Goal: Information Seeking & Learning: Learn about a topic

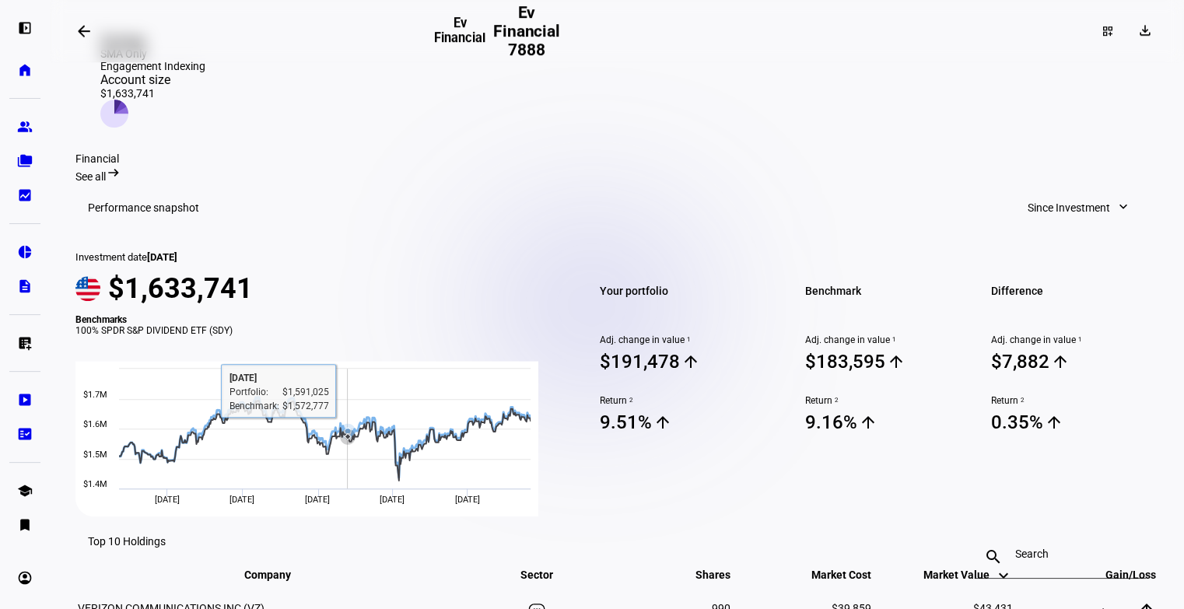
scroll to position [367, 0]
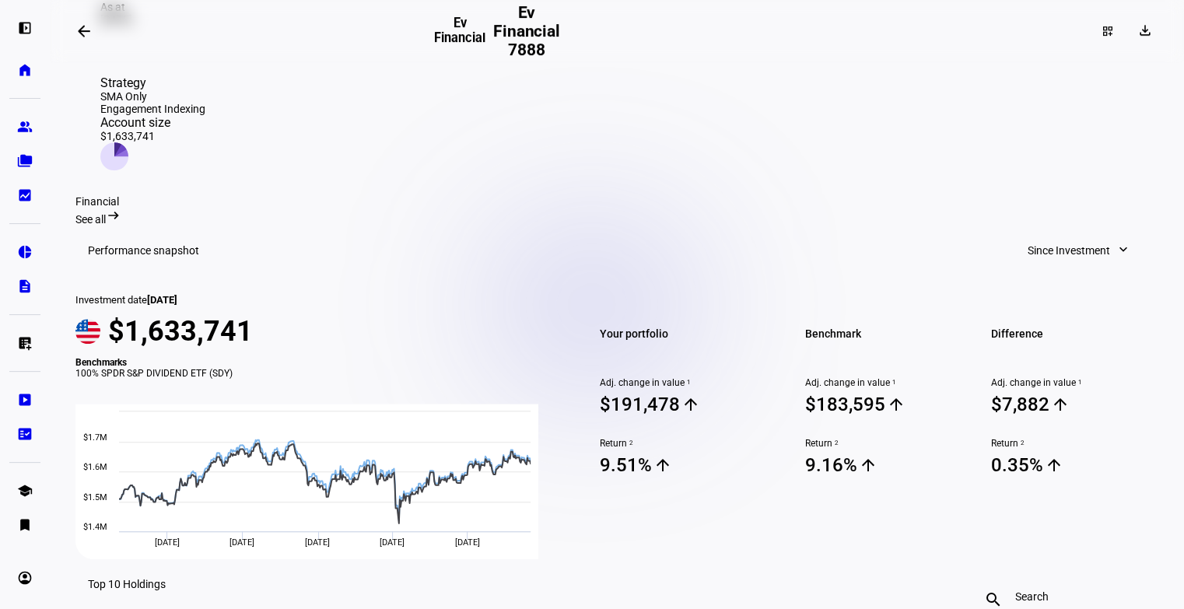
click at [859, 226] on mat-toolbar "Performance snapshot Since Investment expand_more" at bounding box center [616, 251] width 1083 height 50
click at [106, 213] on span "See all" at bounding box center [90, 219] width 30 height 12
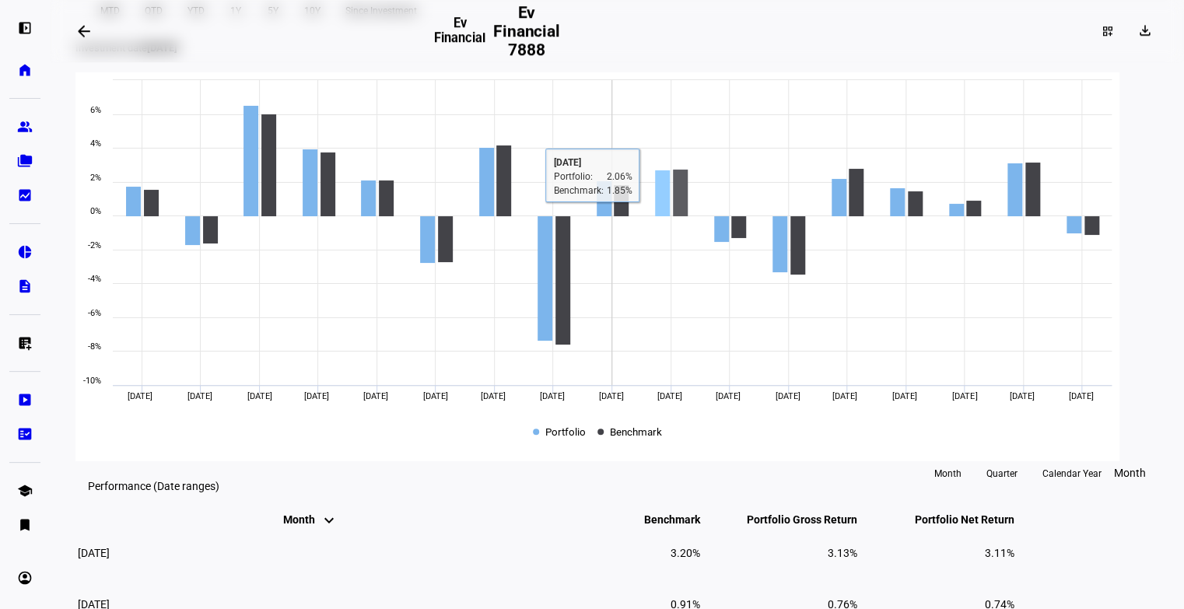
scroll to position [612, 0]
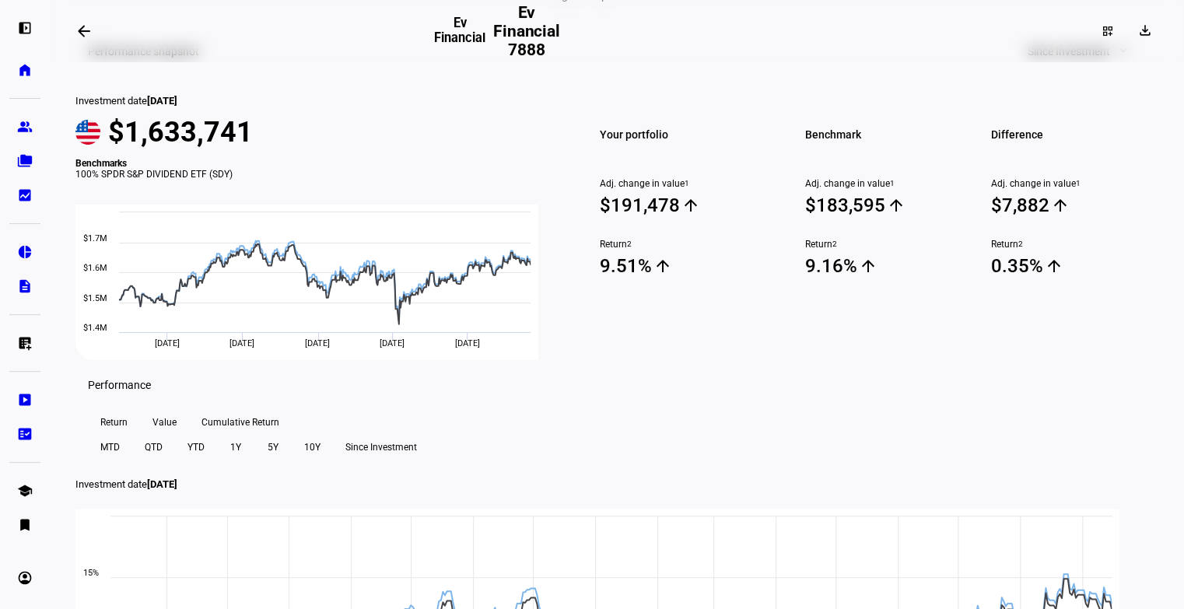
scroll to position [0, 0]
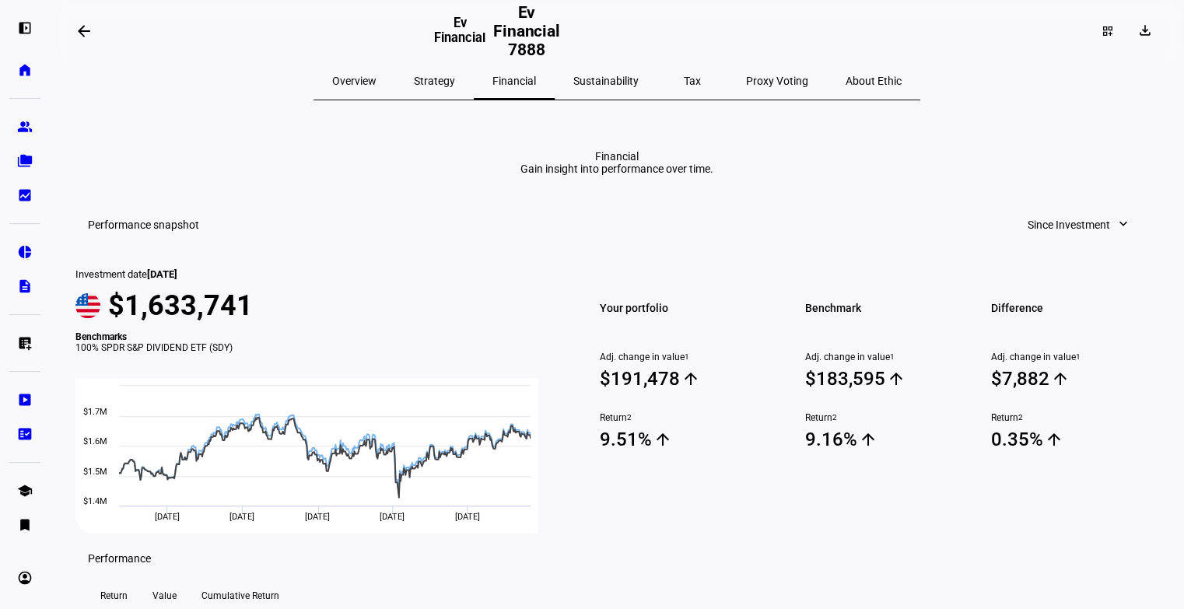
click at [684, 77] on span "Tax" at bounding box center [692, 80] width 17 height 11
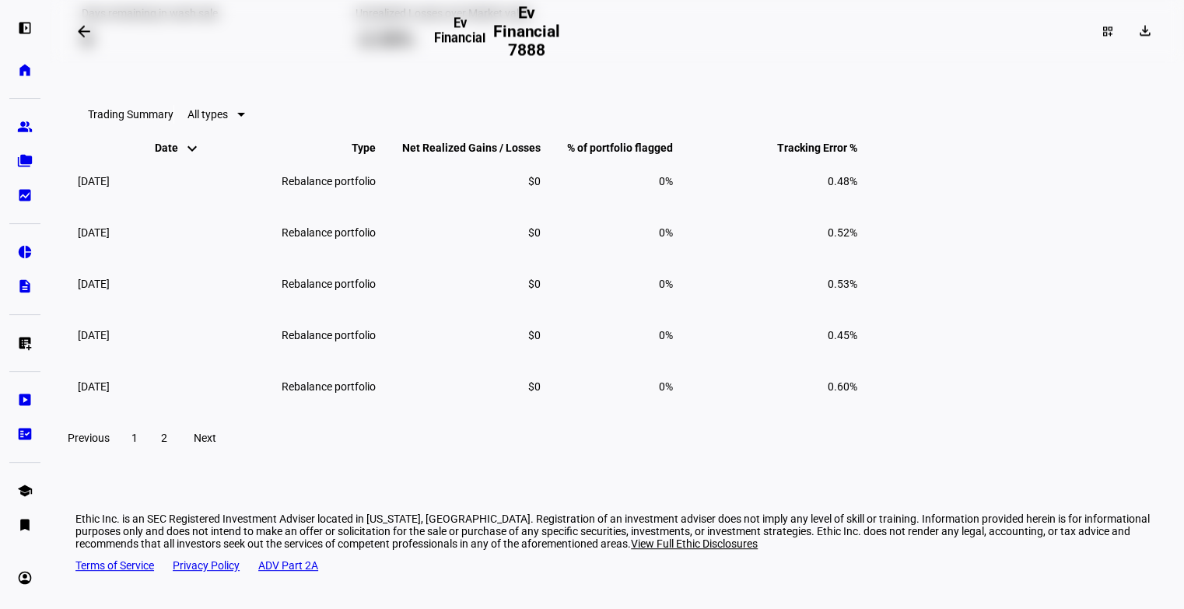
scroll to position [1348, 0]
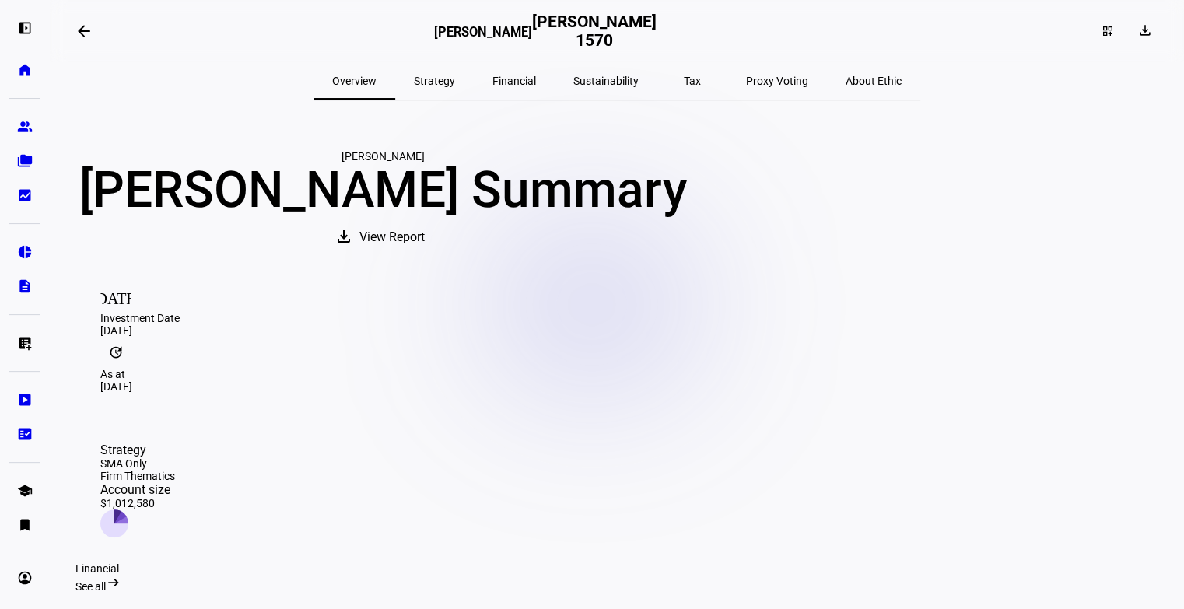
click at [687, 79] on div "Tax" at bounding box center [693, 80] width 70 height 37
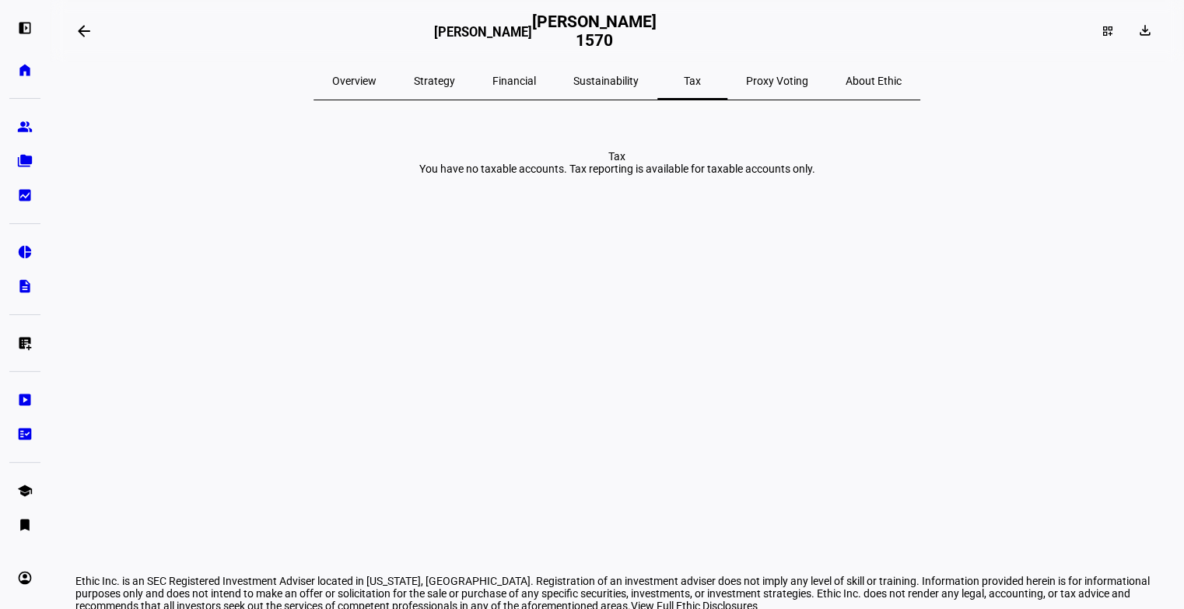
scroll to position [62, 0]
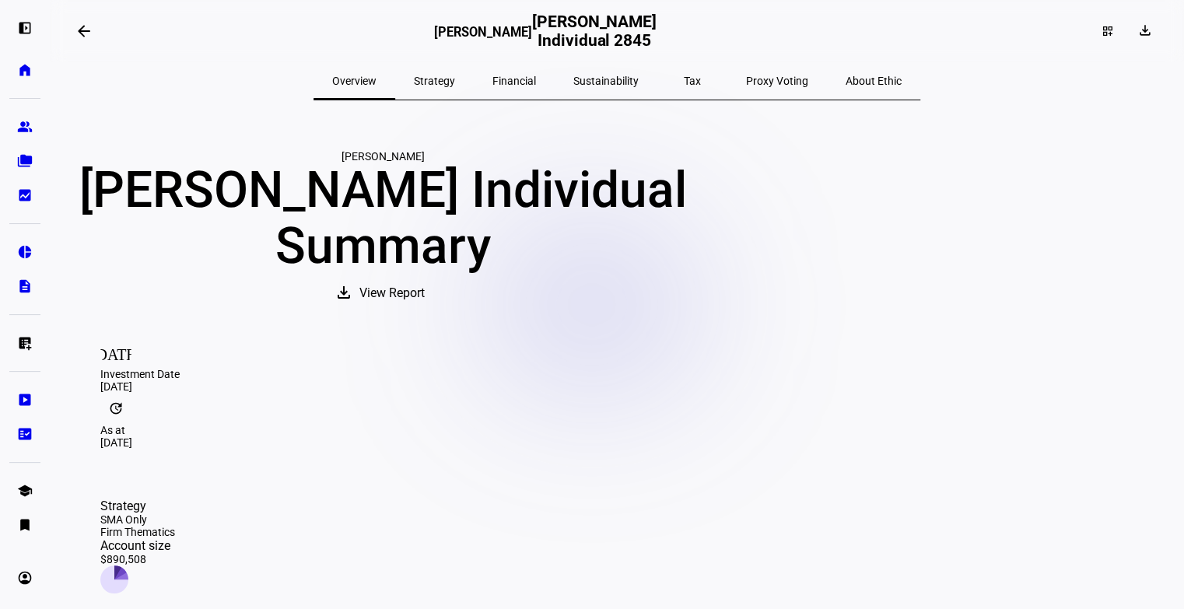
click at [684, 89] on span "Tax" at bounding box center [692, 80] width 17 height 37
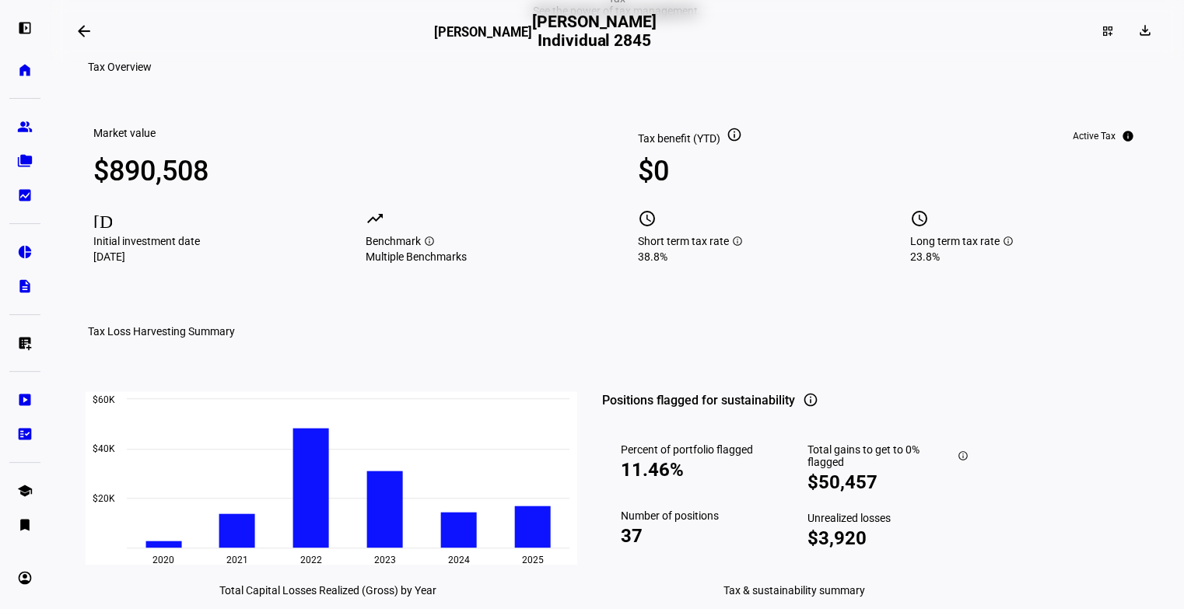
scroll to position [159, 0]
drag, startPoint x: 654, startPoint y: 258, endPoint x: 643, endPoint y: 209, distance: 50.2
click at [643, 208] on div "Tax benefit (YTD) info $0 schedule Short term tax rate info 38.8%" at bounding box center [753, 194] width 230 height 136
click at [723, 258] on div "Tax benefit (YTD) info $0 schedule Short term tax rate info 38.8%" at bounding box center [753, 194] width 230 height 136
drag, startPoint x: 629, startPoint y: 195, endPoint x: 682, endPoint y: 195, distance: 52.1
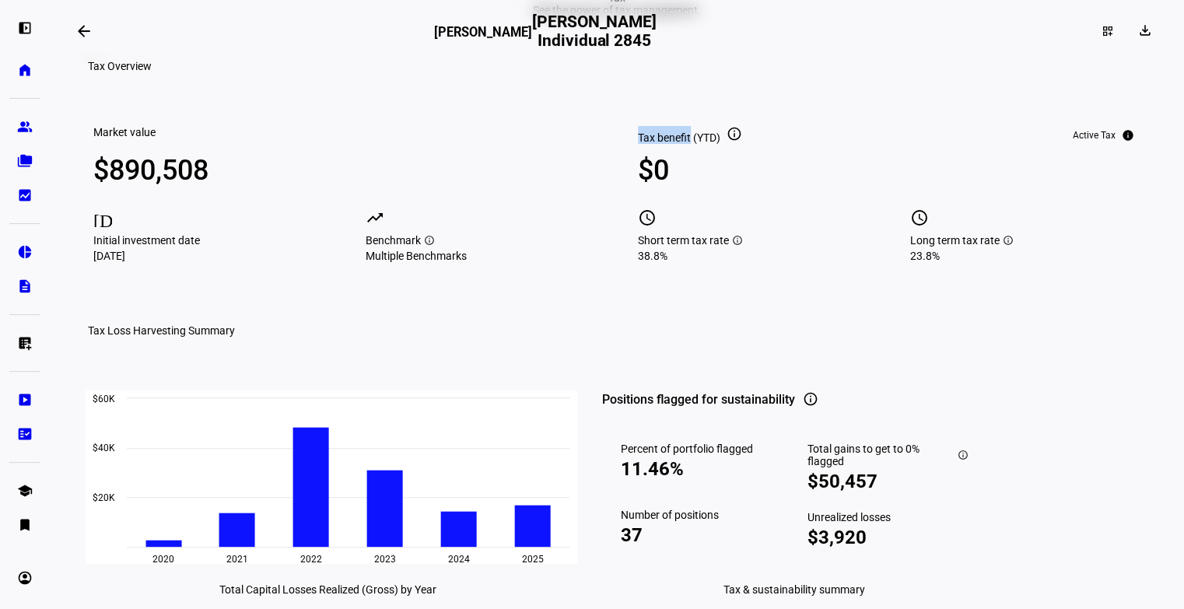
click at [685, 197] on div "Market value $890,508 today Initial investment date May 5, 2020 trending_up Ben…" at bounding box center [616, 183] width 1083 height 184
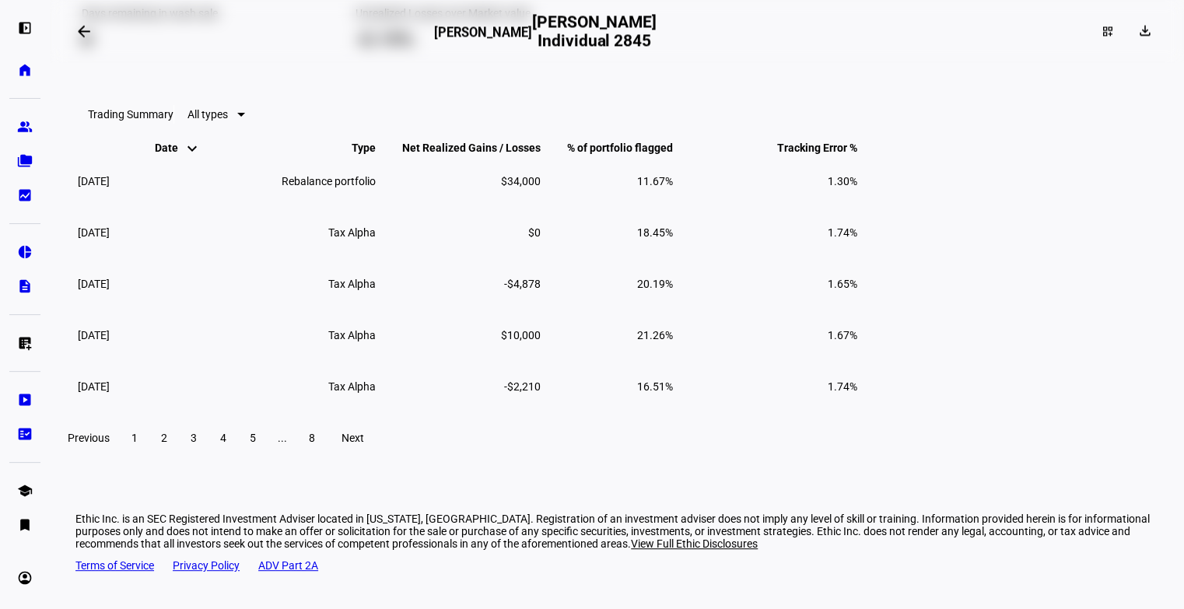
scroll to position [1546, 0]
